Goal: Navigation & Orientation: Find specific page/section

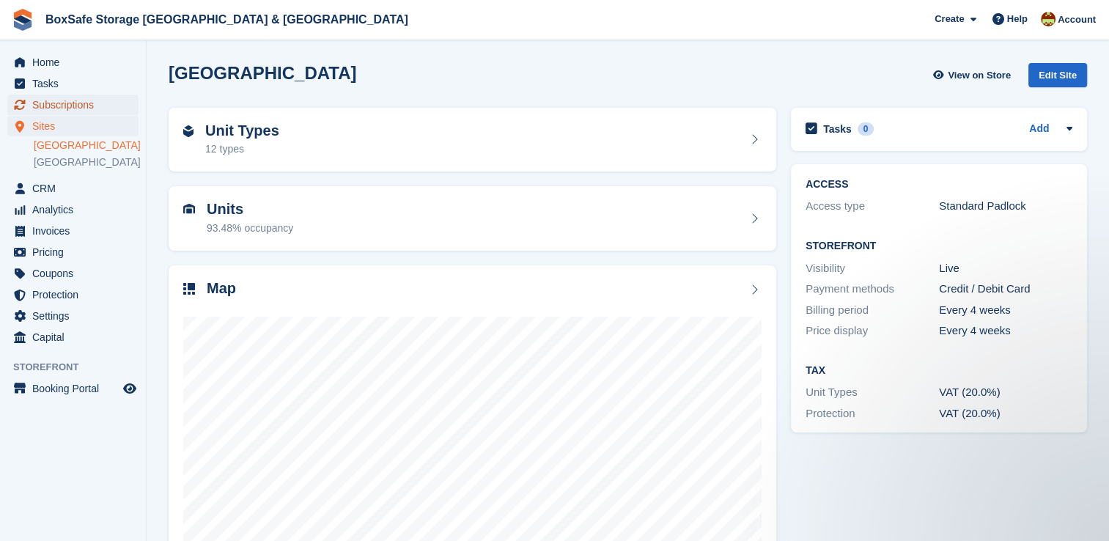
click at [90, 107] on span "Subscriptions" at bounding box center [76, 105] width 88 height 21
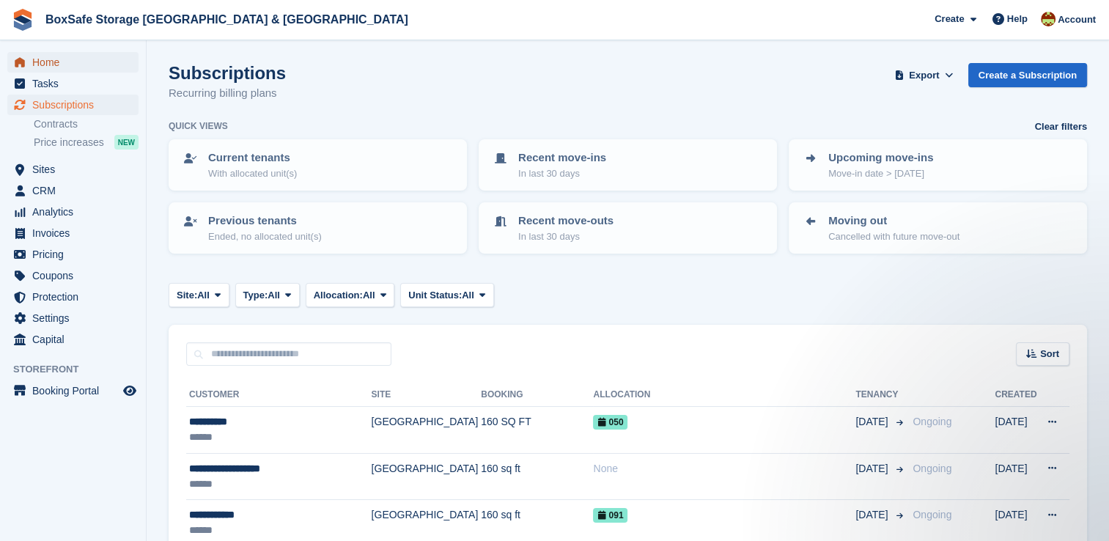
click at [45, 63] on span "Home" at bounding box center [76, 62] width 88 height 21
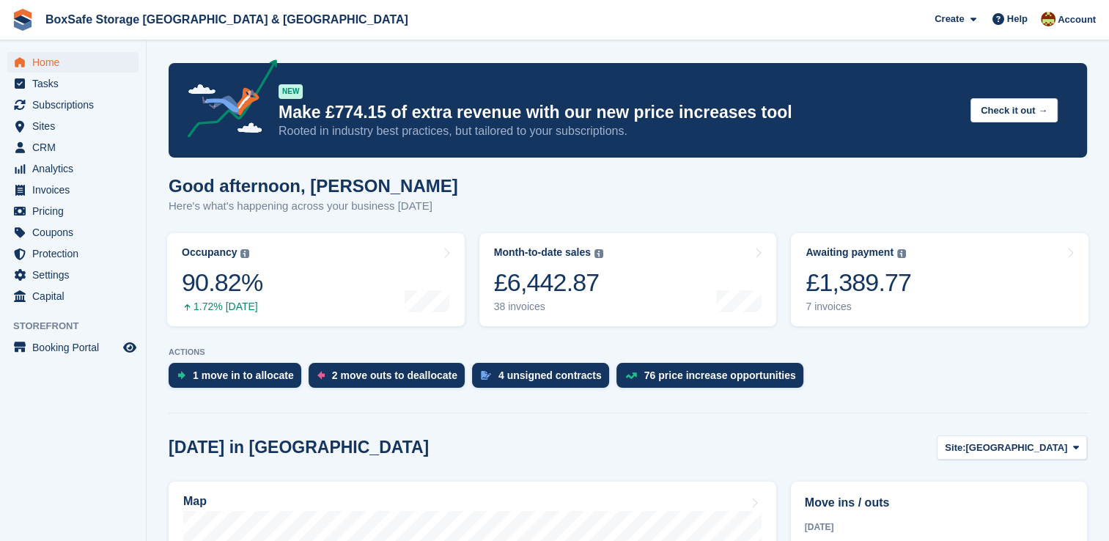
scroll to position [403, 0]
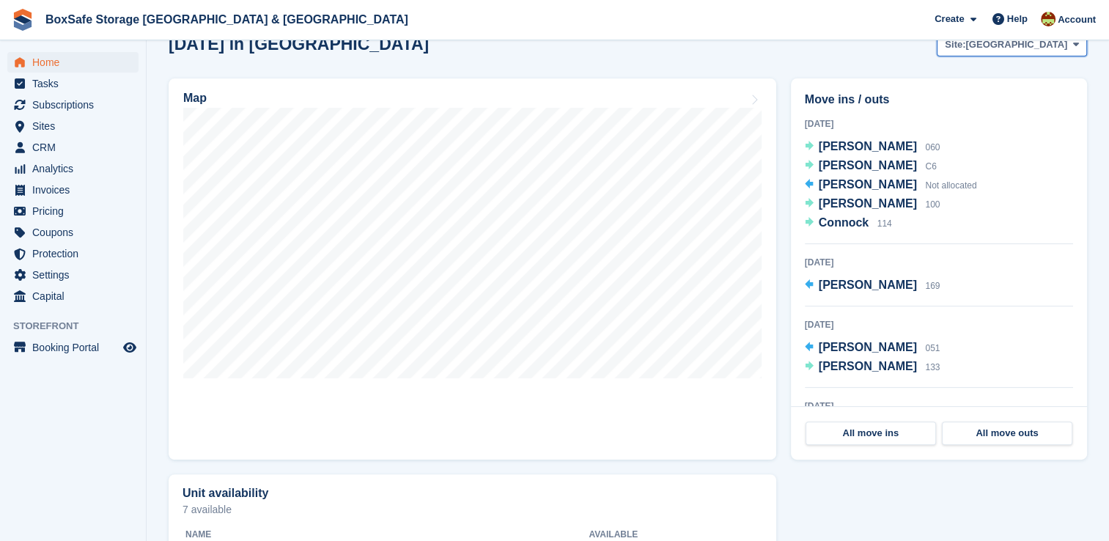
click at [1013, 47] on span "Christchurch" at bounding box center [1016, 44] width 102 height 15
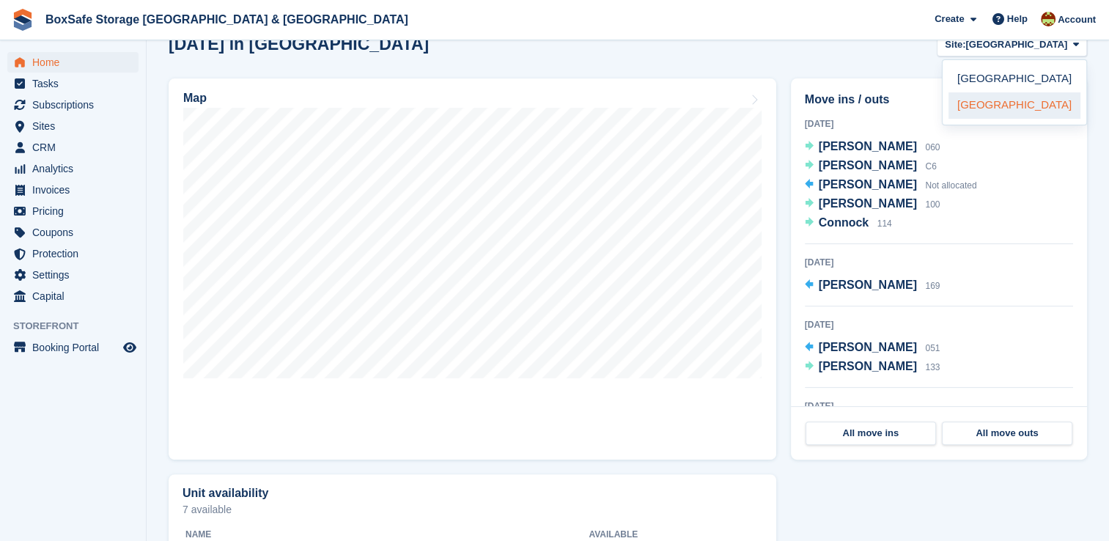
click at [999, 106] on link "[GEOGRAPHIC_DATA]" at bounding box center [1014, 105] width 132 height 26
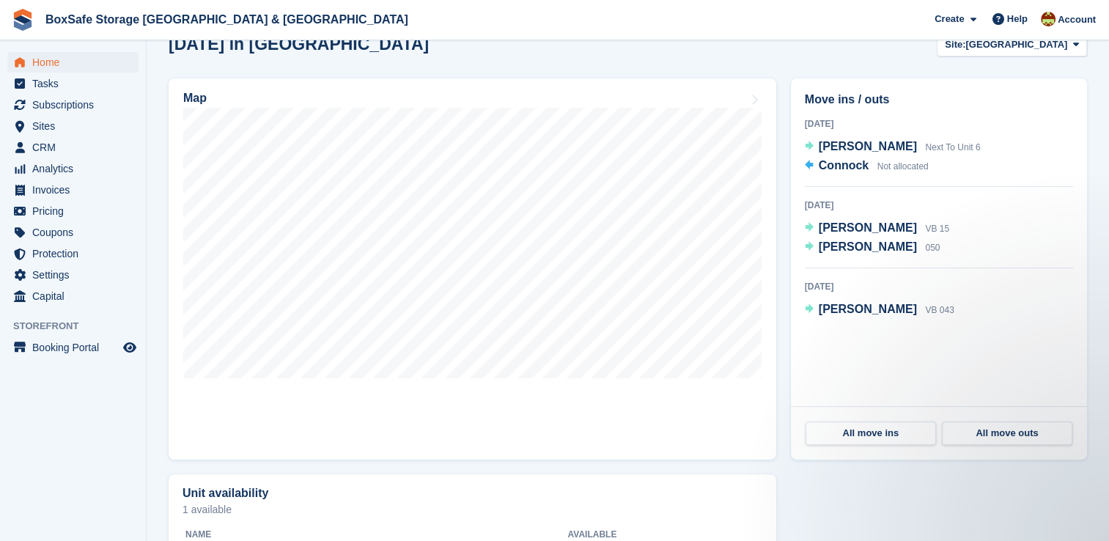
scroll to position [0, 0]
